Goal: Information Seeking & Learning: Find specific page/section

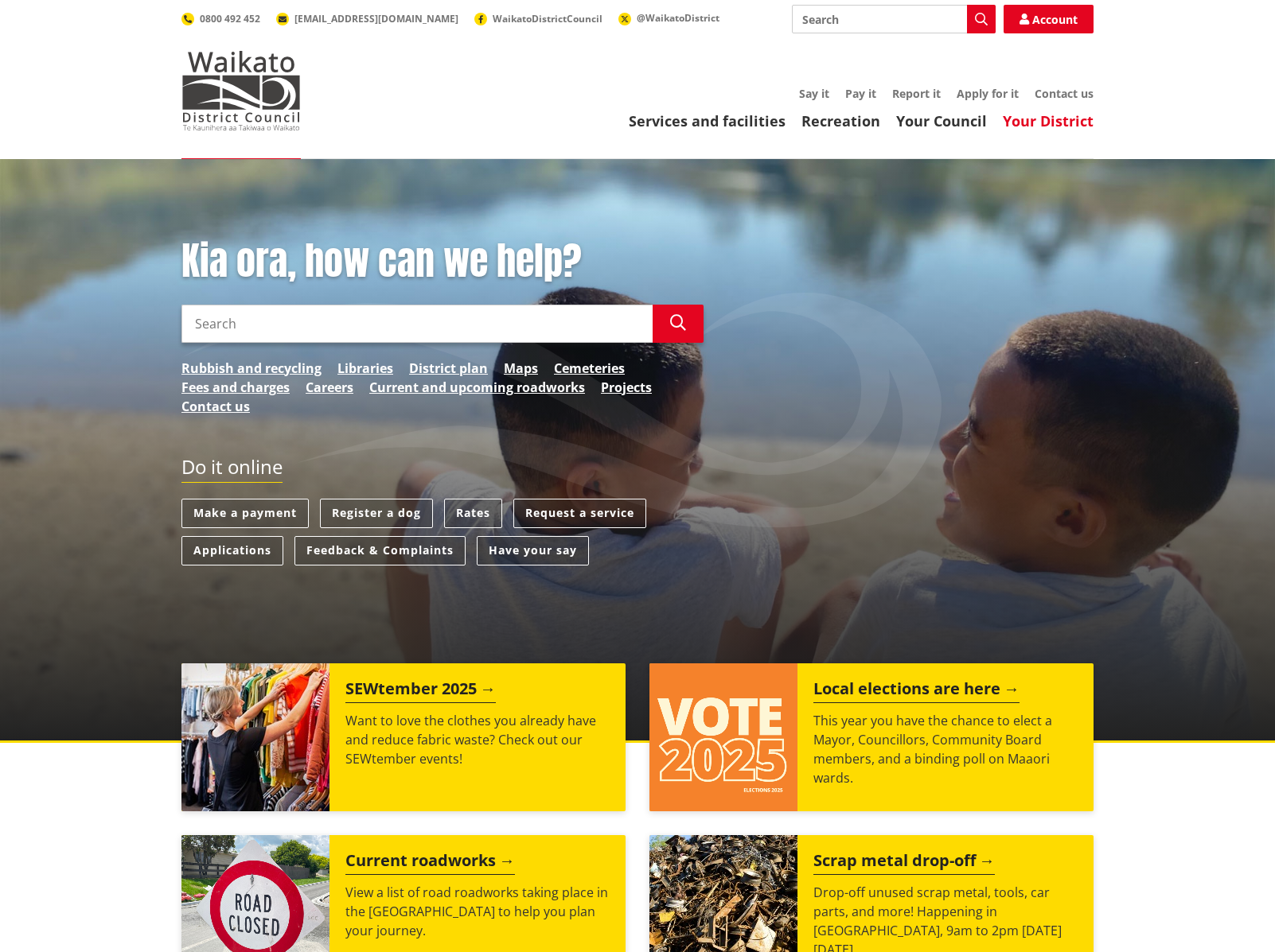
click at [1046, 121] on link "Your District" at bounding box center [1048, 121] width 91 height 19
click at [1046, 122] on link "Your District" at bounding box center [1048, 121] width 91 height 19
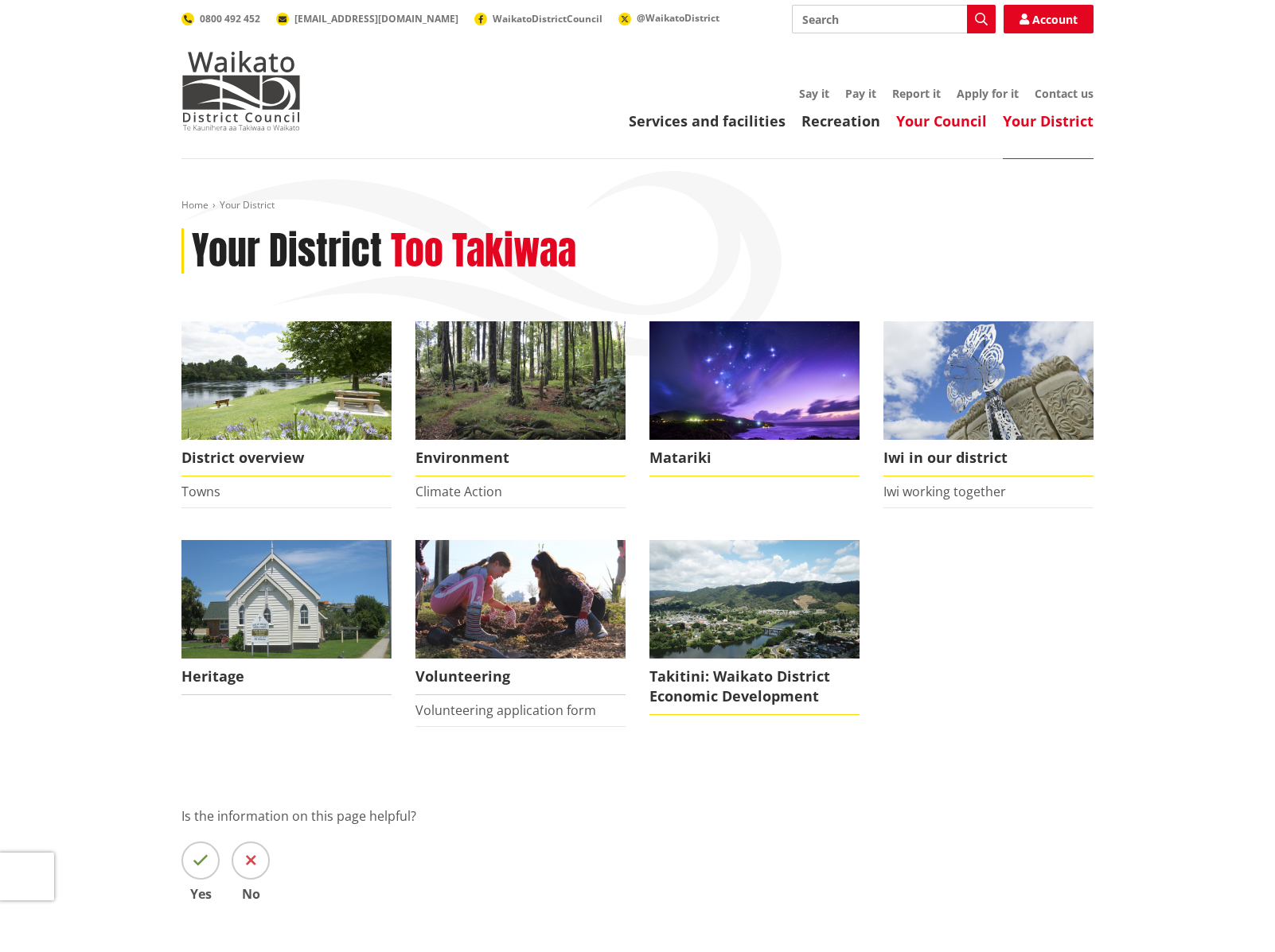
click at [942, 120] on link "Your Council" at bounding box center [941, 121] width 91 height 19
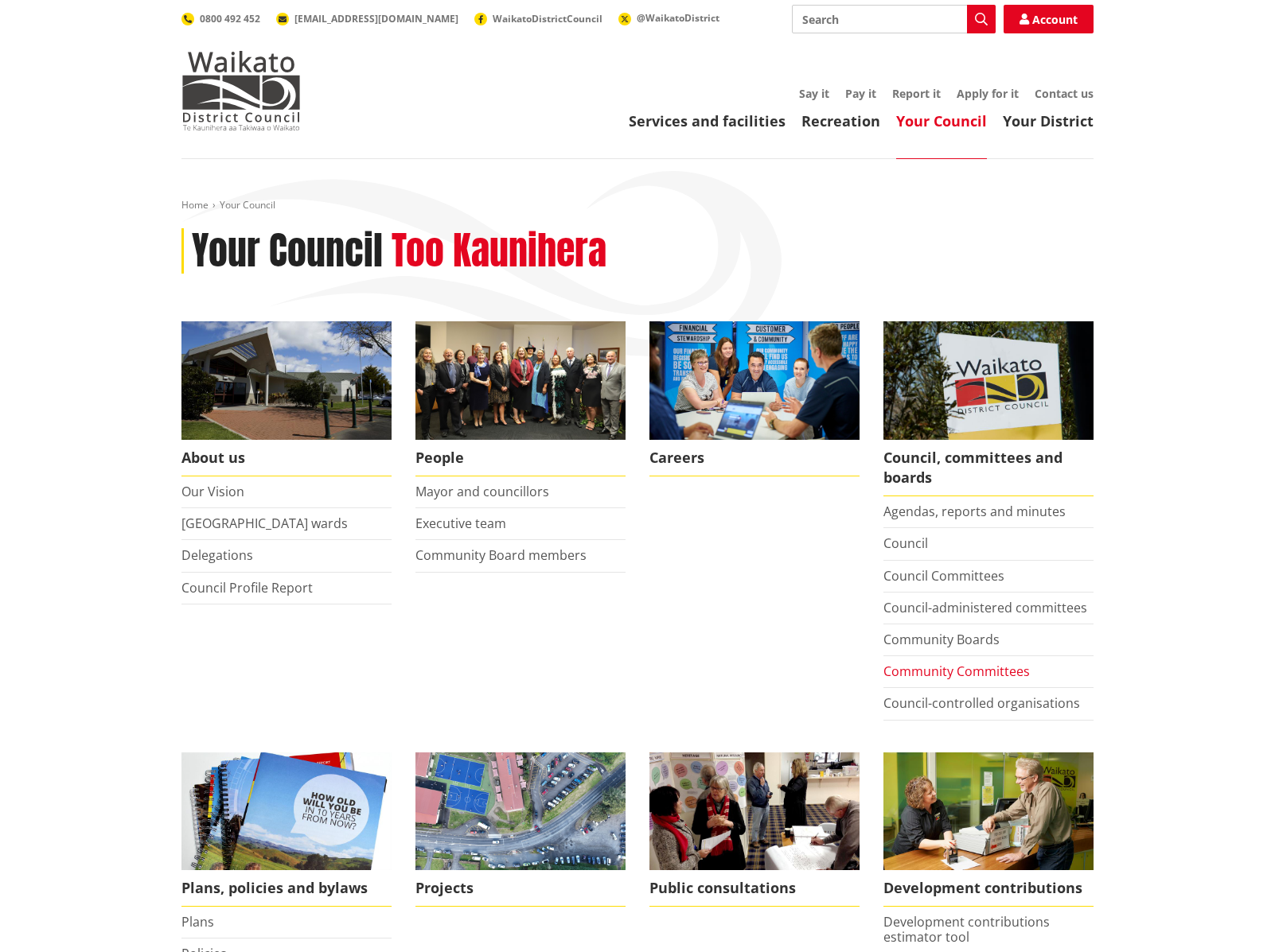
click at [975, 672] on link "Community Committees" at bounding box center [956, 671] width 147 height 17
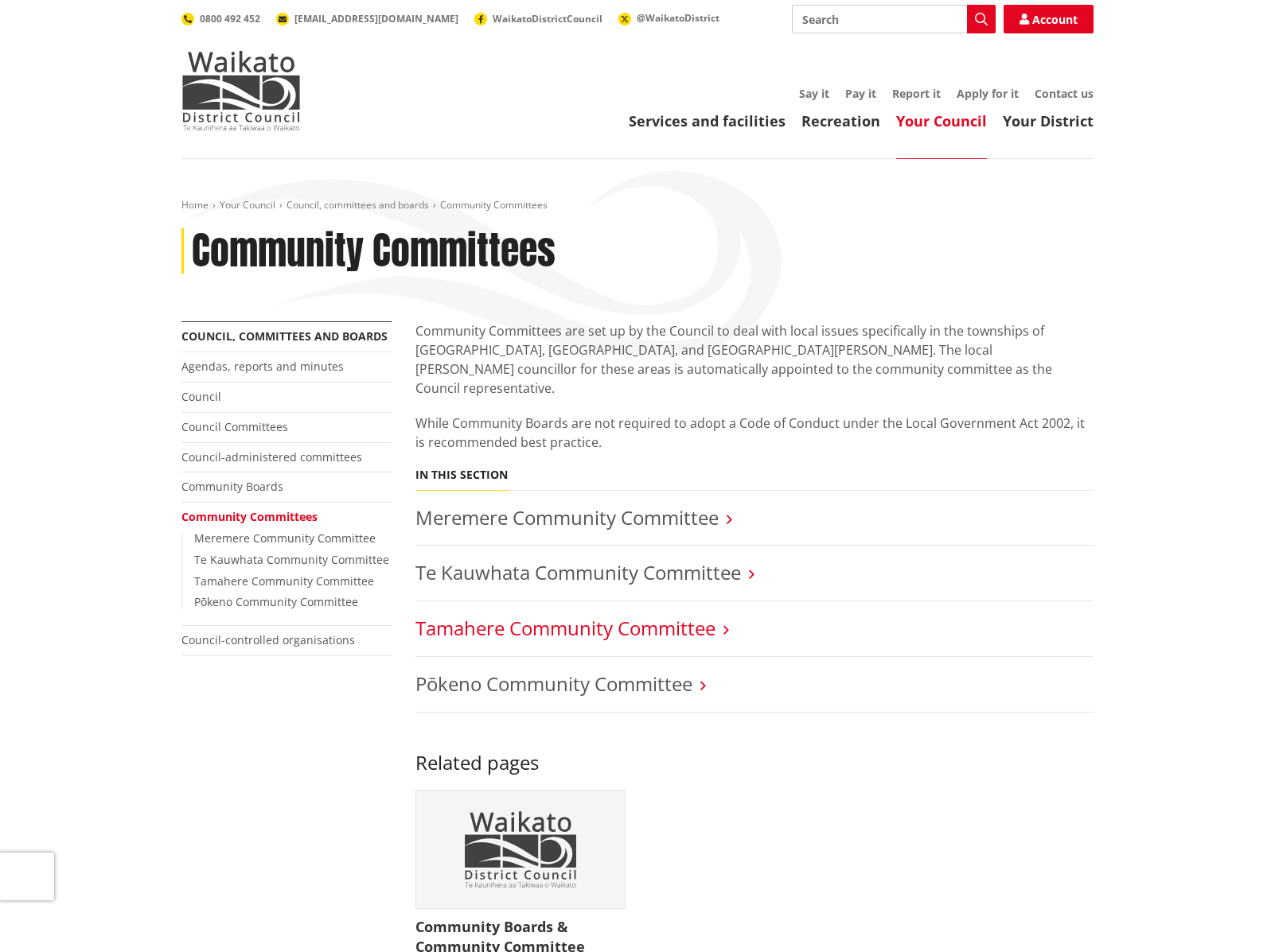
click at [586, 615] on link "Tamahere Community Committee" at bounding box center [565, 627] width 300 height 26
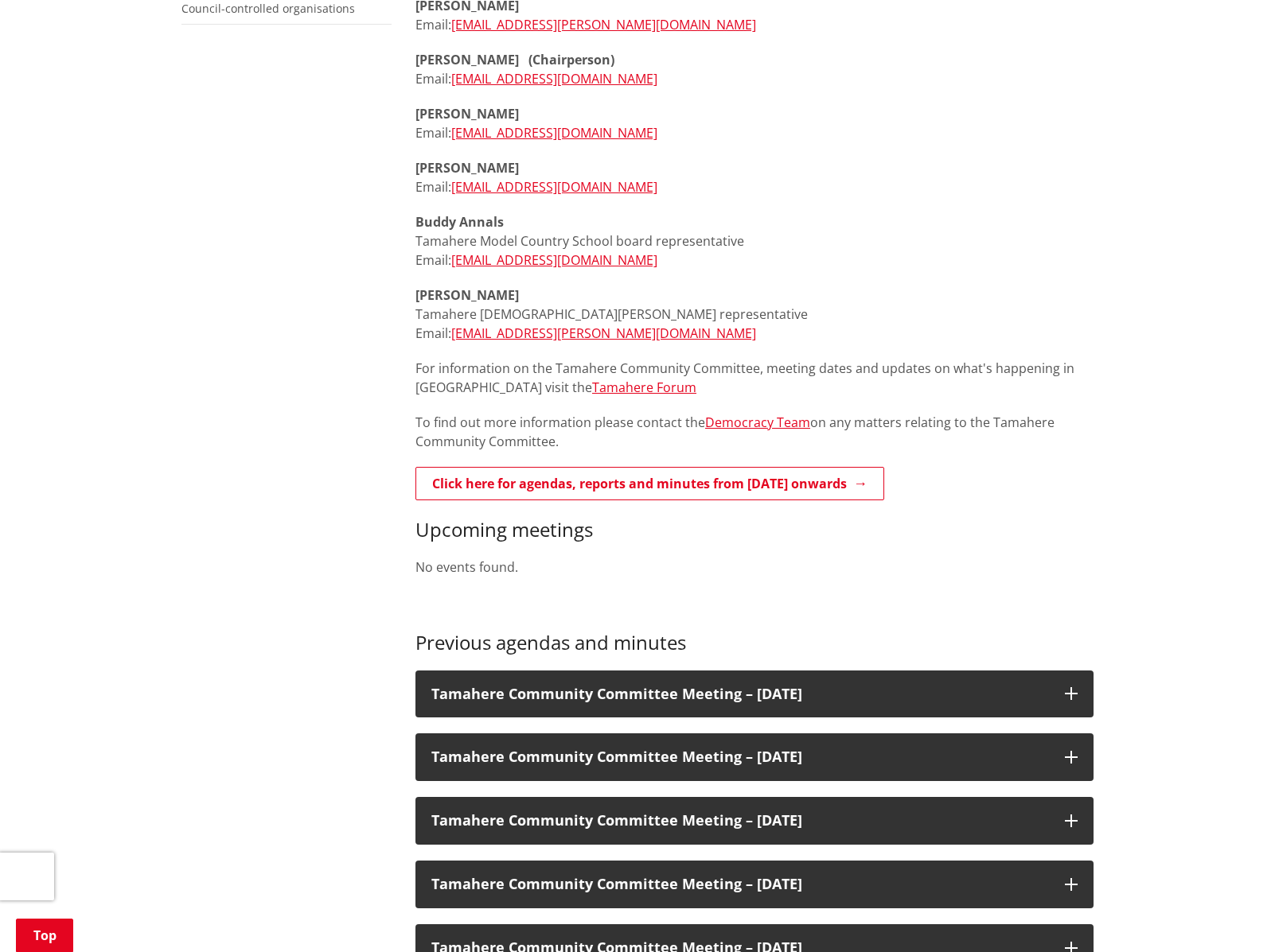
scroll to position [639, 0]
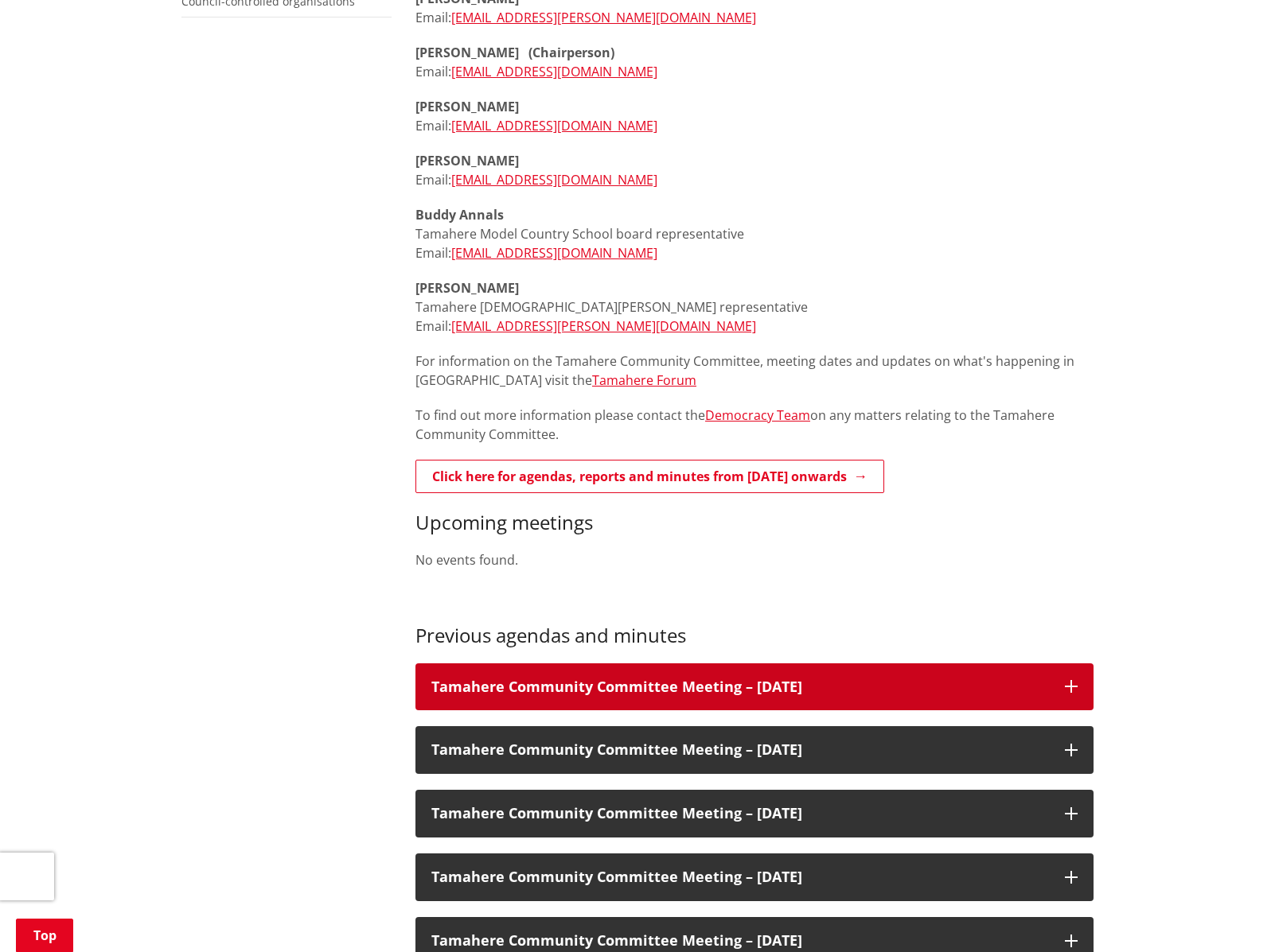
click at [714, 685] on h3 "Tamahere Community Committee Meeting – [DATE]" at bounding box center [740, 687] width 618 height 16
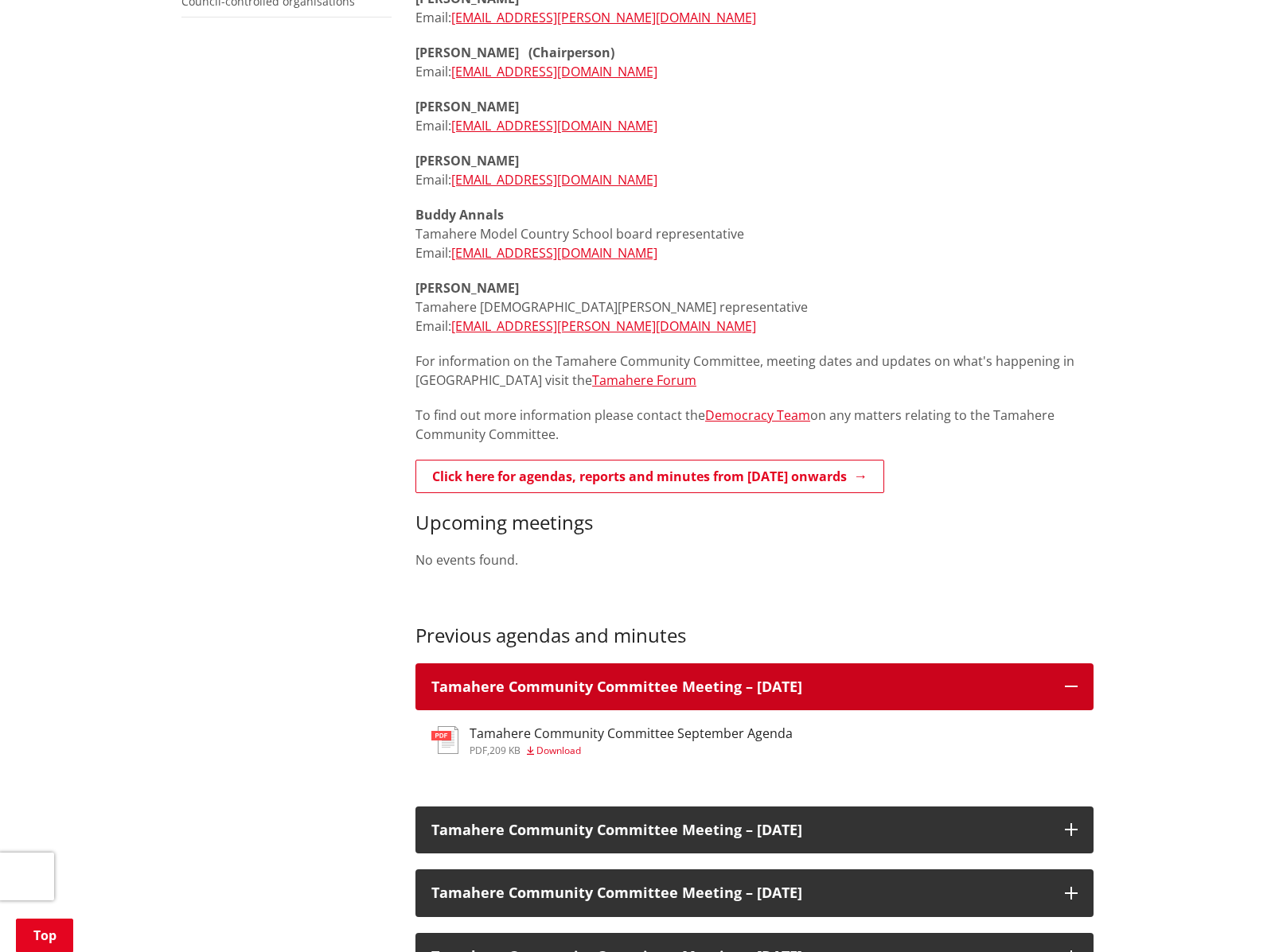
click at [714, 685] on h3 "Tamahere Community Committee Meeting – [DATE]" at bounding box center [740, 687] width 618 height 16
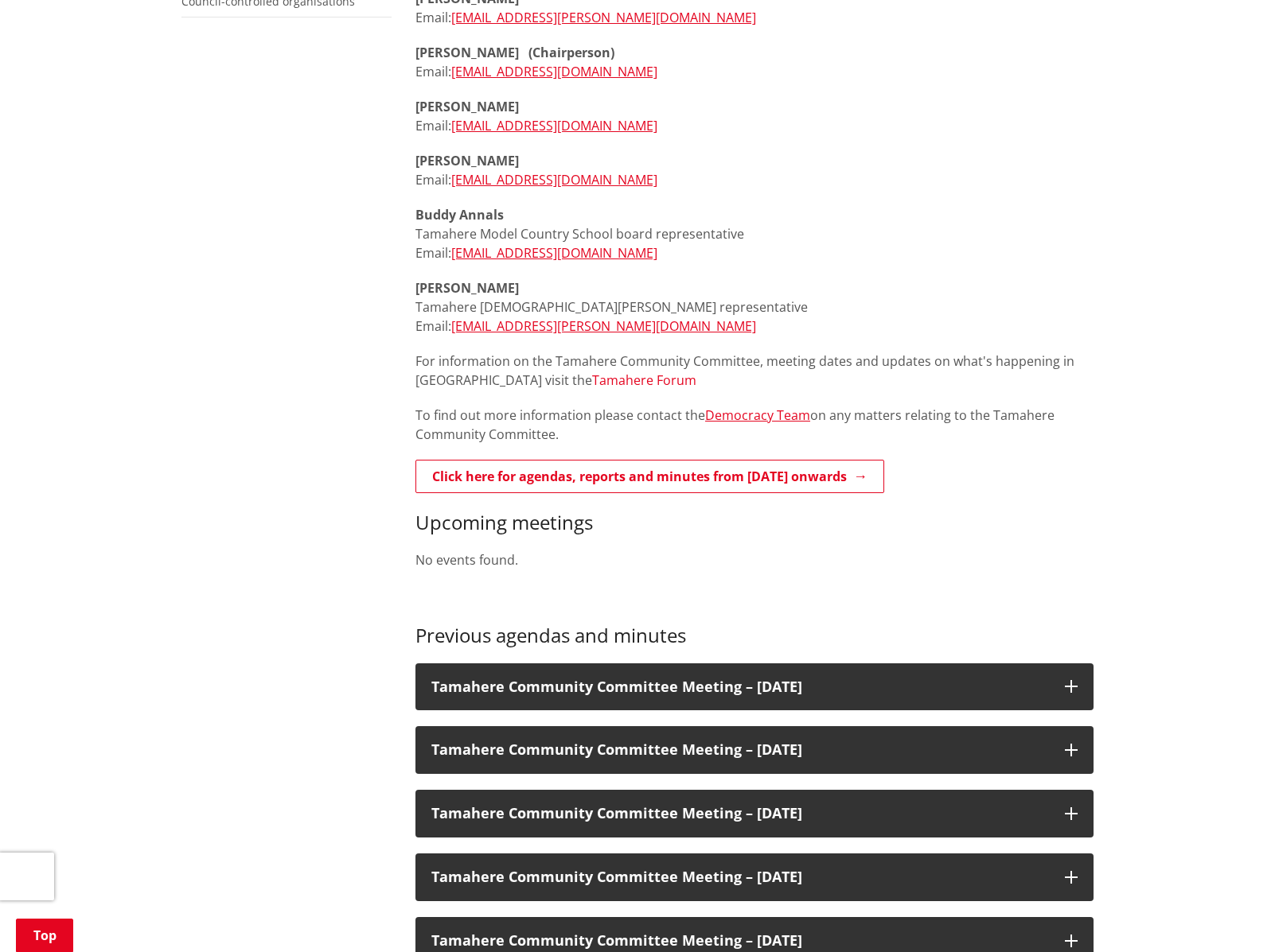
click at [592, 381] on link "Tamahere Forum" at bounding box center [644, 380] width 104 height 17
